Goal: Task Accomplishment & Management: Complete application form

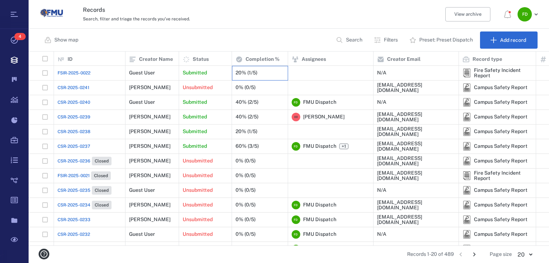
click at [243, 72] on div "20% (1/5)" at bounding box center [247, 72] width 22 height 5
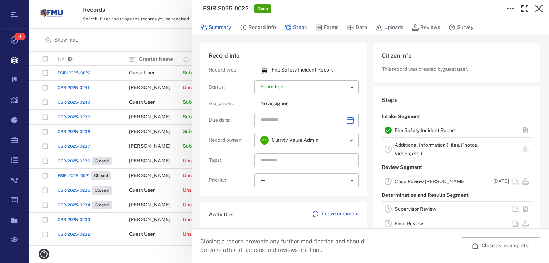
click at [300, 28] on button "Steps" at bounding box center [295, 28] width 22 height 14
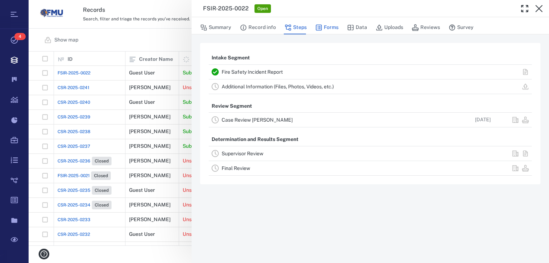
click at [330, 31] on button "Forms" at bounding box center [326, 28] width 23 height 14
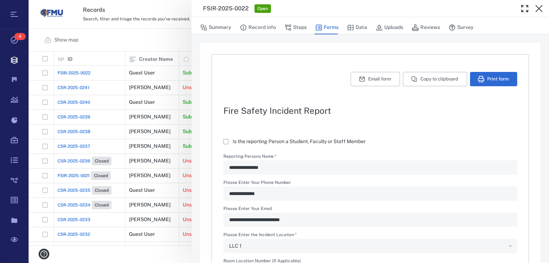
type textarea "*"
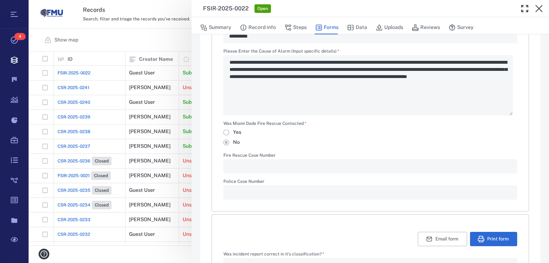
scroll to position [420, 0]
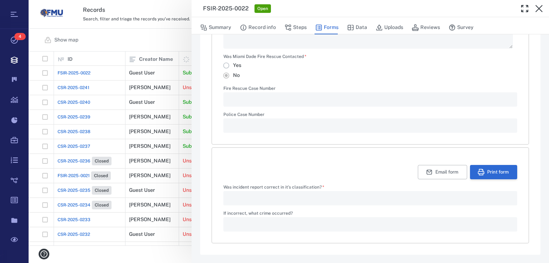
click at [482, 170] on button "Print form" at bounding box center [493, 172] width 47 height 14
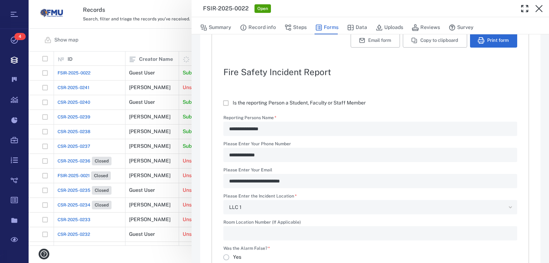
scroll to position [0, 0]
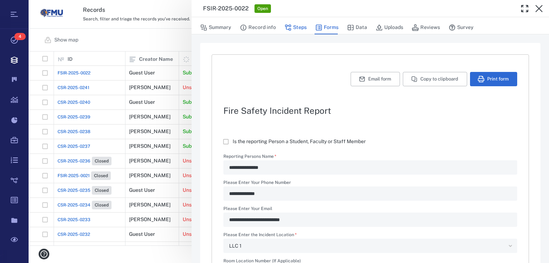
click at [294, 29] on button "Steps" at bounding box center [295, 28] width 22 height 14
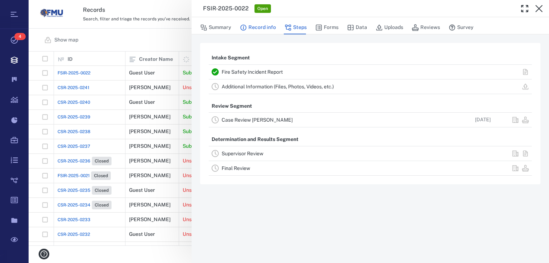
click at [250, 26] on button "Record info" at bounding box center [258, 28] width 36 height 14
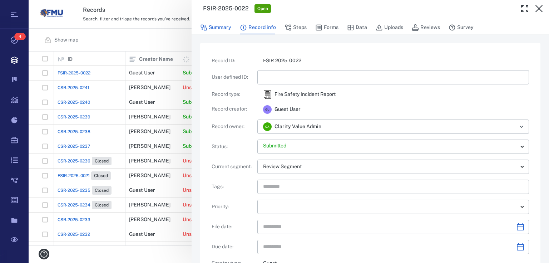
click at [222, 26] on button "Summary" at bounding box center [215, 28] width 31 height 14
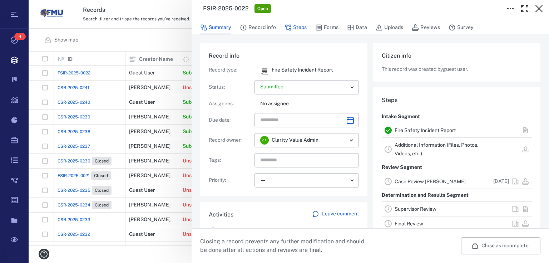
click at [300, 28] on button "Steps" at bounding box center [295, 28] width 22 height 14
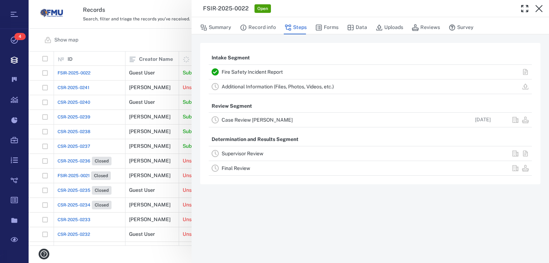
click at [263, 120] on link "Case Review CLEARY" at bounding box center [257, 120] width 71 height 6
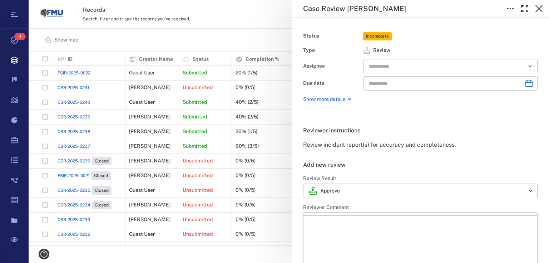
type input "**********"
click at [375, 70] on input "text" at bounding box center [442, 66] width 148 height 10
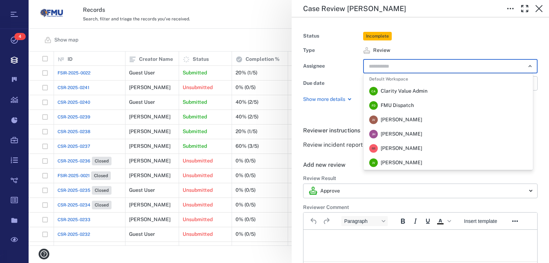
click at [403, 106] on span "FMU Dispatch" at bounding box center [397, 105] width 33 height 7
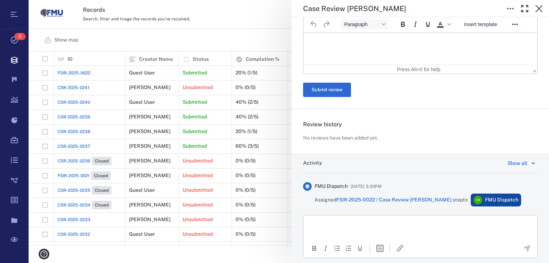
scroll to position [134, 0]
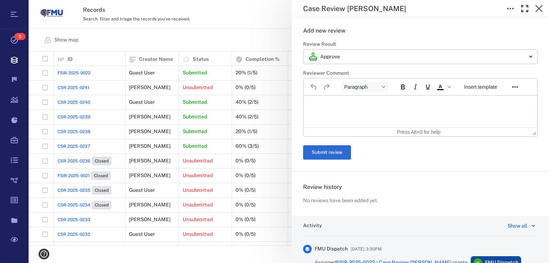
click at [334, 108] on html at bounding box center [420, 104] width 234 height 18
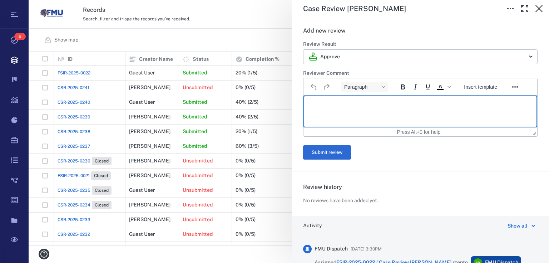
click at [334, 106] on p "Rich Text Area. Press ALT-0 for help." at bounding box center [420, 104] width 222 height 6
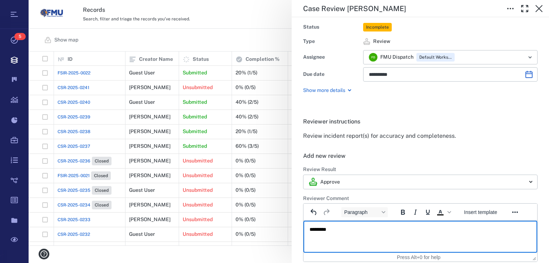
scroll to position [0, 0]
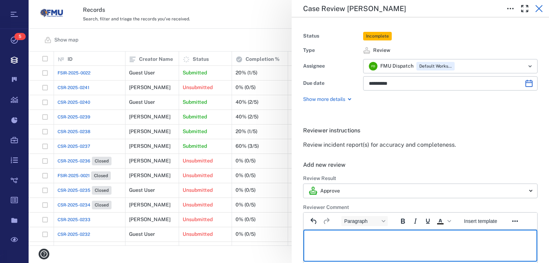
click at [539, 6] on icon "button" at bounding box center [539, 8] width 9 height 9
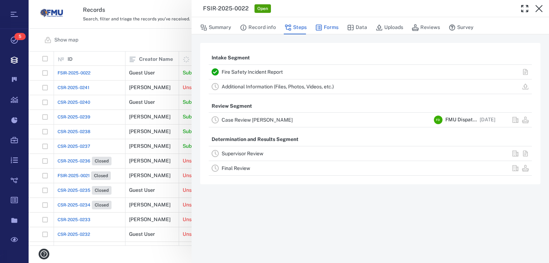
drag, startPoint x: 333, startPoint y: 25, endPoint x: 329, endPoint y: 29, distance: 5.4
click at [329, 28] on button "Forms" at bounding box center [326, 28] width 23 height 14
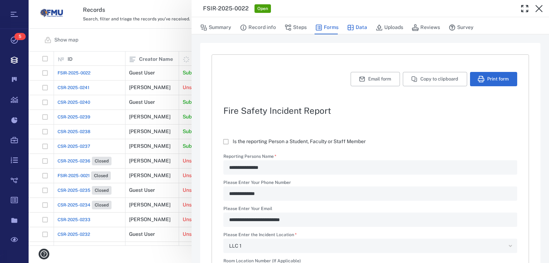
click at [353, 30] on icon "button" at bounding box center [350, 27] width 7 height 7
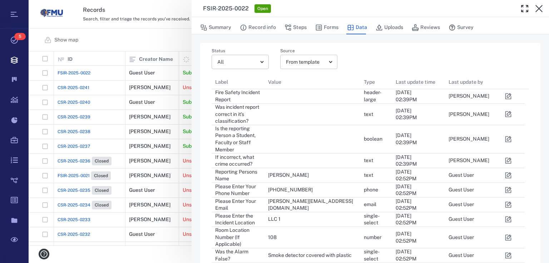
scroll to position [291, 309]
click at [219, 26] on button "Summary" at bounding box center [215, 28] width 31 height 14
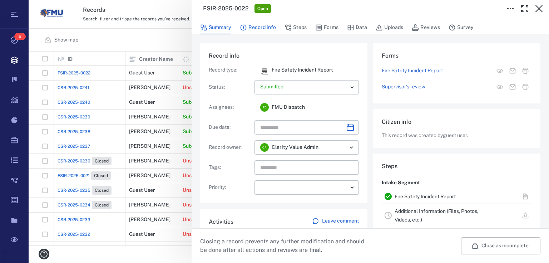
click at [265, 28] on button "Record info" at bounding box center [258, 28] width 36 height 14
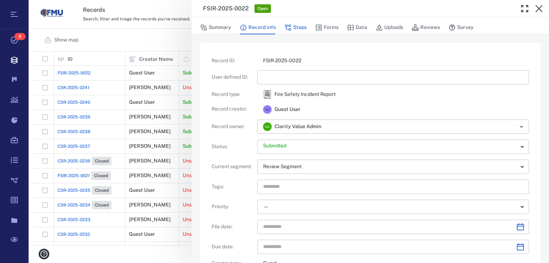
click at [292, 26] on button "Steps" at bounding box center [295, 28] width 22 height 14
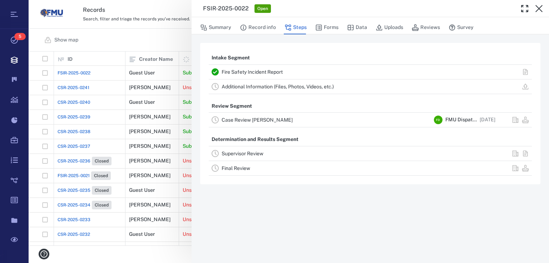
click at [270, 119] on link "Case Review CLEARY" at bounding box center [257, 120] width 71 height 6
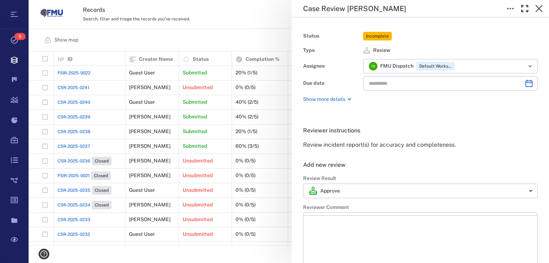
type input "**********"
click at [540, 6] on icon "button" at bounding box center [539, 8] width 9 height 9
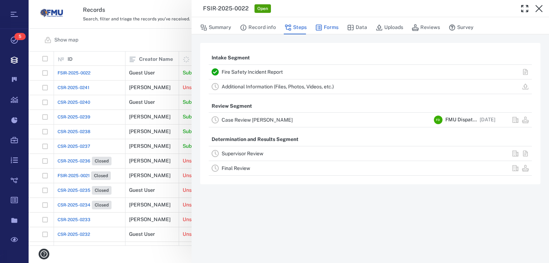
click at [328, 31] on button "Forms" at bounding box center [326, 28] width 23 height 14
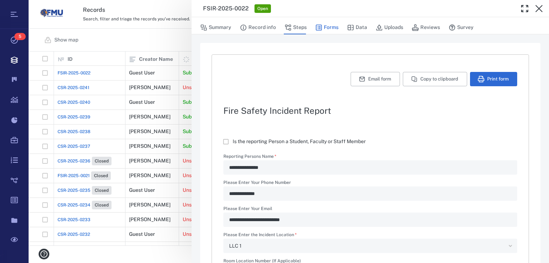
type textarea "*"
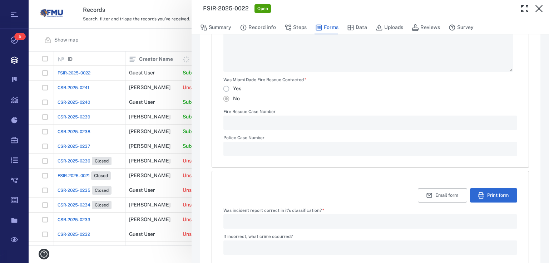
scroll to position [420, 0]
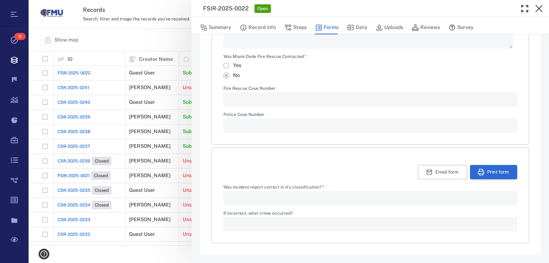
click at [490, 167] on button "Print form" at bounding box center [493, 172] width 47 height 14
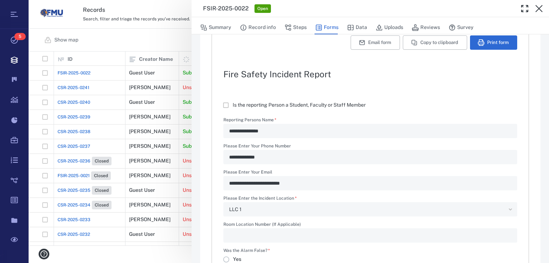
scroll to position [0, 0]
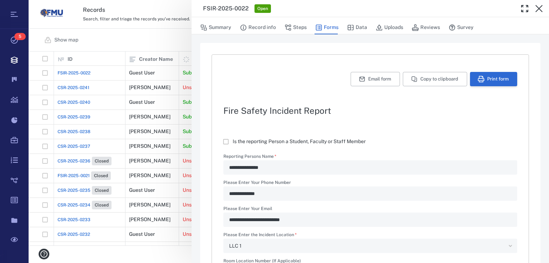
click at [479, 73] on button "Print form" at bounding box center [493, 79] width 47 height 14
